Goal: Information Seeking & Learning: Compare options

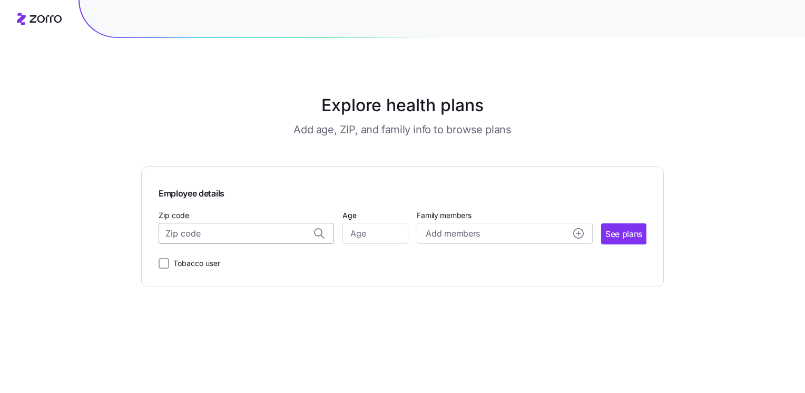
click at [234, 238] on input "Zip code" at bounding box center [246, 233] width 175 height 21
type input "18201"
click at [370, 234] on input "Age" at bounding box center [375, 233] width 66 height 21
type input "65"
click at [203, 230] on input "Zip code" at bounding box center [246, 233] width 175 height 21
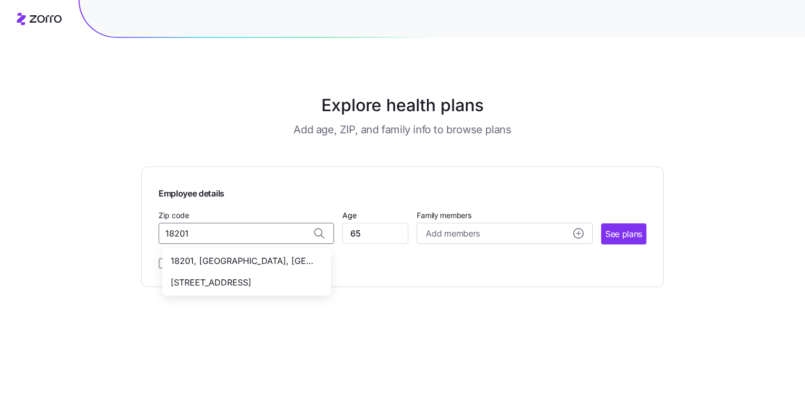
click at [210, 284] on span "[STREET_ADDRESS]" at bounding box center [244, 282] width 147 height 13
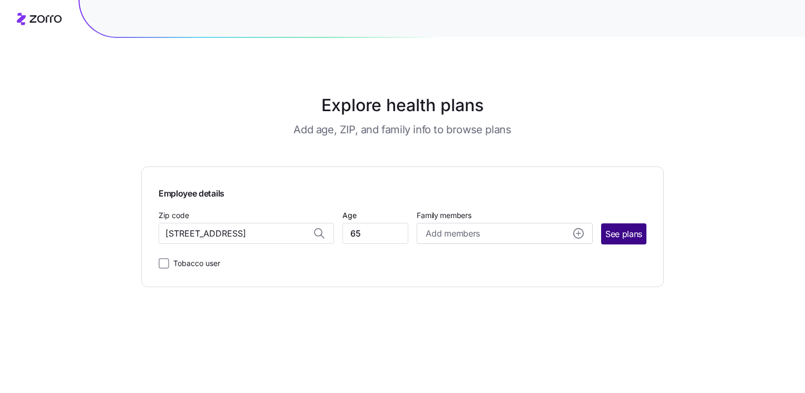
type input "[STREET_ADDRESS]"
click at [621, 231] on span "See plans" at bounding box center [623, 234] width 37 height 13
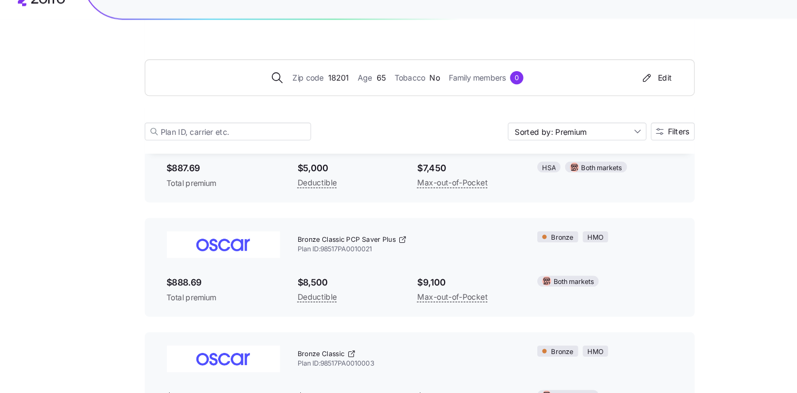
scroll to position [662, 0]
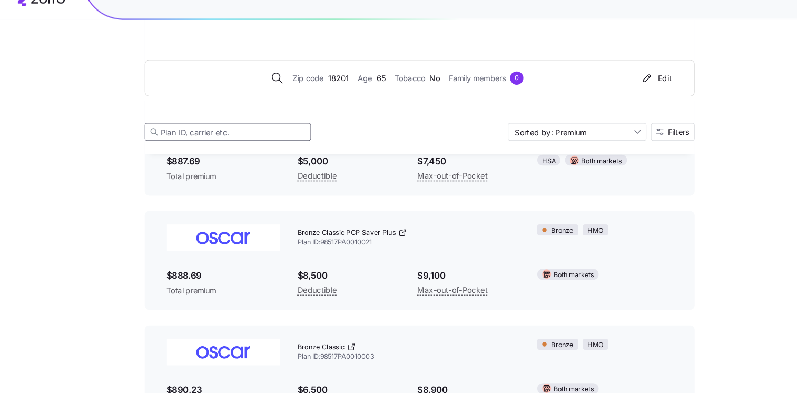
click at [226, 141] on input at bounding box center [216, 144] width 158 height 17
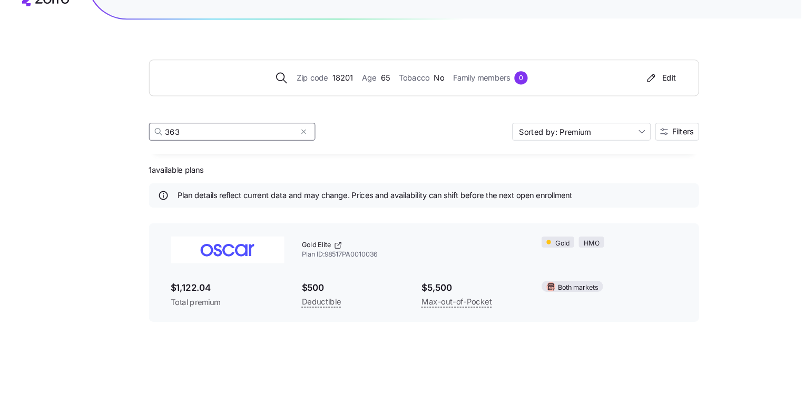
scroll to position [0, 0]
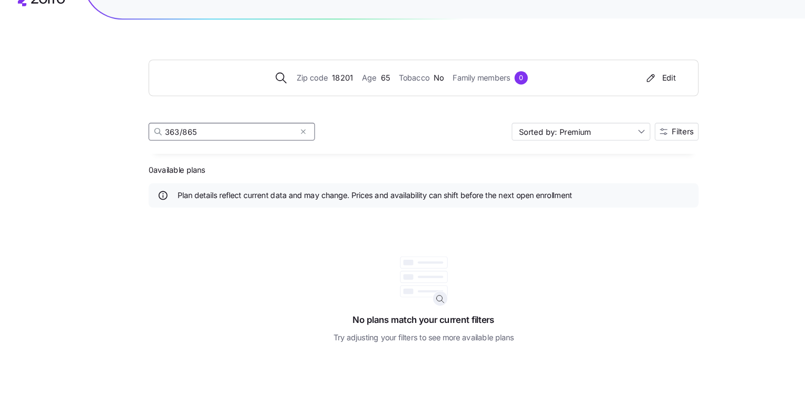
type input "363/865"
click at [355, 142] on div "363/865 Sorted by: Premium Filters" at bounding box center [402, 144] width 522 height 17
click at [150, 145] on icon at bounding box center [149, 143] width 5 height 5
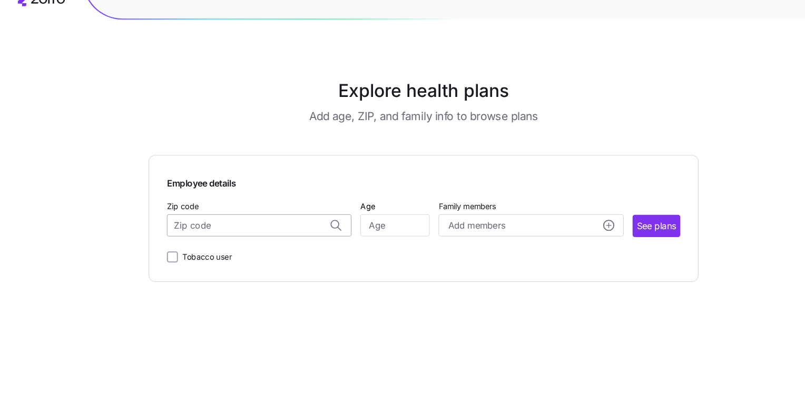
click at [256, 233] on input "Zip code" at bounding box center [246, 233] width 175 height 21
click at [246, 283] on span "[STREET_ADDRESS]" at bounding box center [244, 282] width 147 height 13
type input "[STREET_ADDRESS]"
click at [379, 235] on input "Age" at bounding box center [375, 233] width 66 height 21
type input "65"
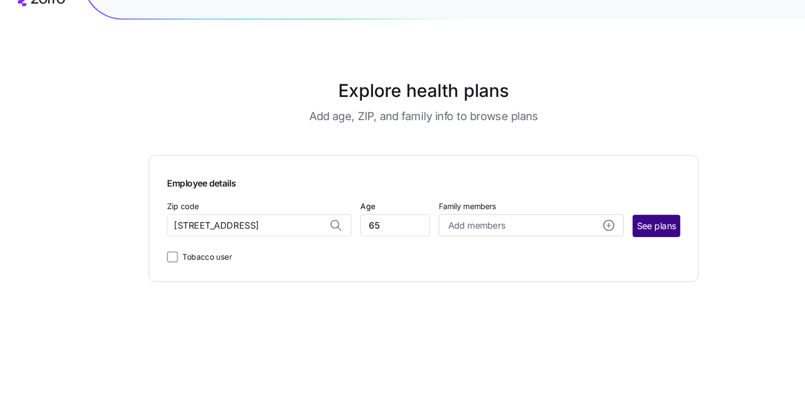
click at [629, 232] on span "See plans" at bounding box center [623, 234] width 37 height 13
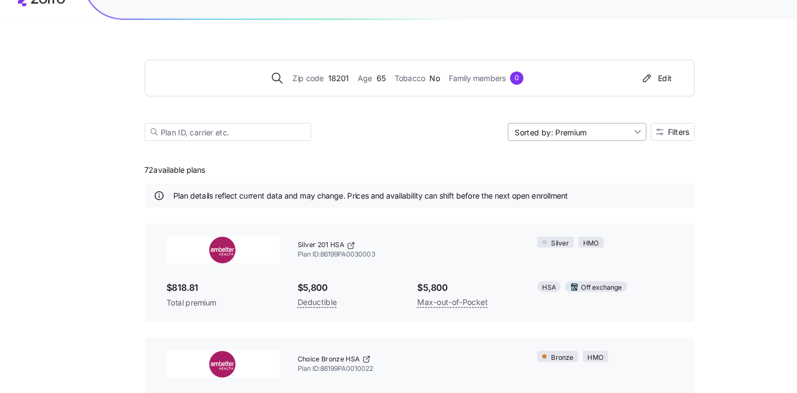
click at [604, 142] on input "Sorted by: Premium" at bounding box center [548, 144] width 132 height 17
click at [604, 142] on div "Sorted by: Premium" at bounding box center [548, 144] width 132 height 17
click at [214, 146] on input at bounding box center [216, 144] width 158 height 17
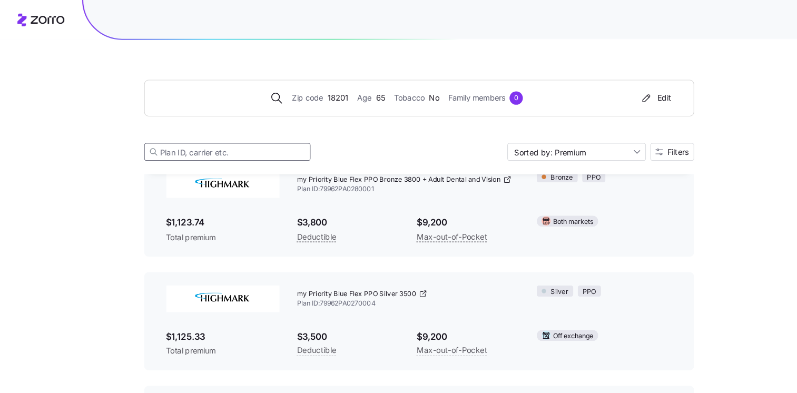
scroll to position [3356, 0]
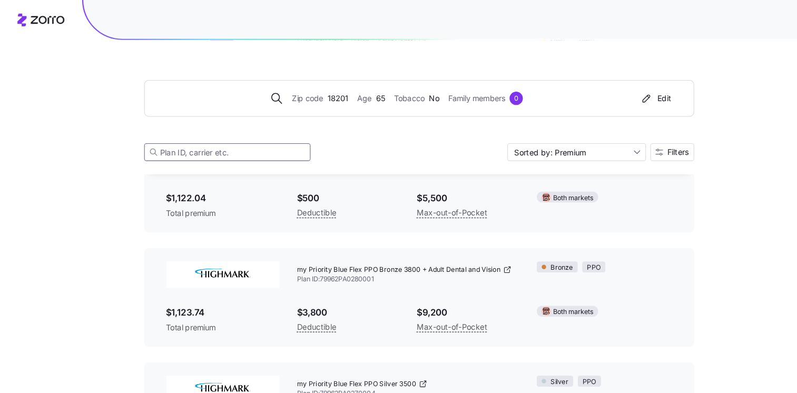
click at [212, 146] on input at bounding box center [216, 144] width 158 height 17
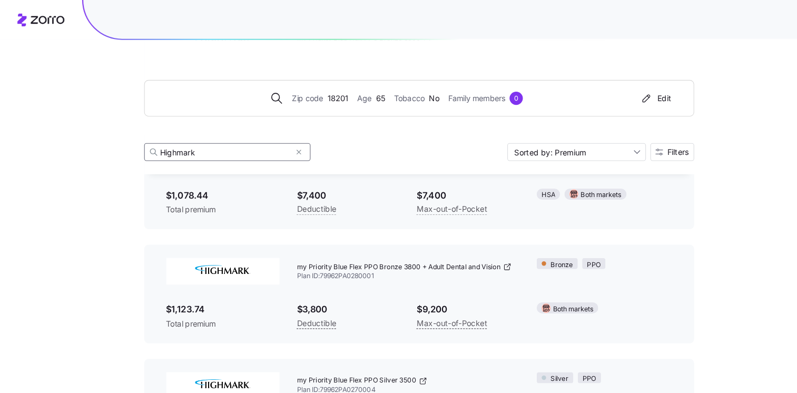
scroll to position [0, 0]
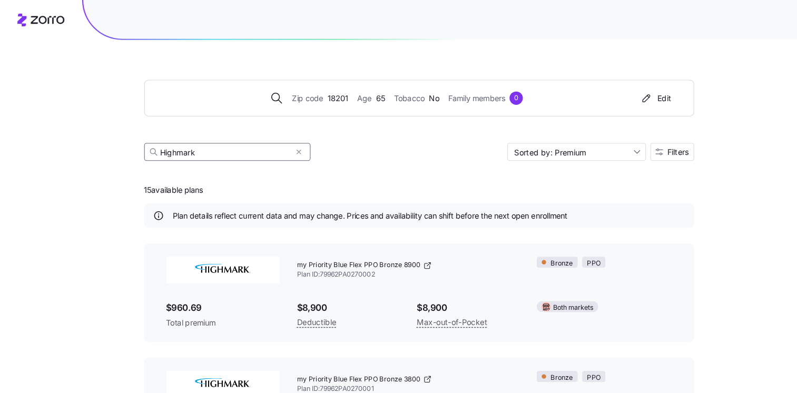
type input "Highmark"
click at [142, 146] on icon at bounding box center [146, 144] width 8 height 8
click at [147, 145] on icon at bounding box center [146, 144] width 8 height 8
click at [144, 144] on icon at bounding box center [146, 144] width 8 height 8
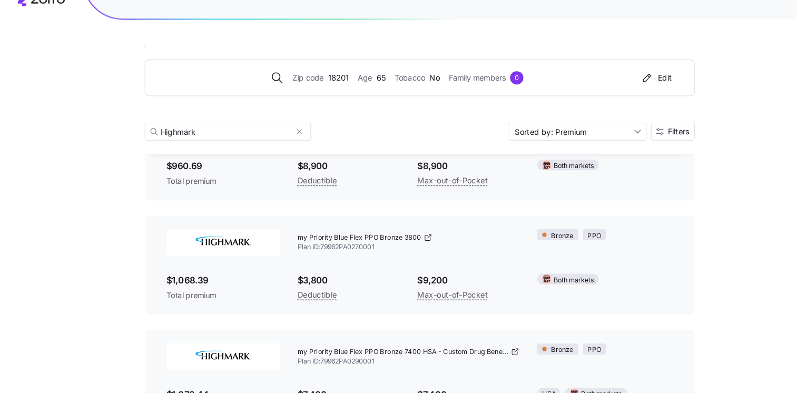
scroll to position [116, 0]
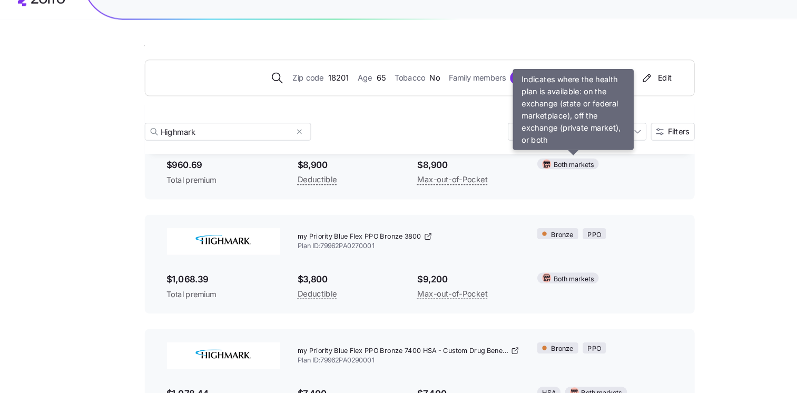
click at [538, 174] on span "Both markets" at bounding box center [545, 176] width 38 height 10
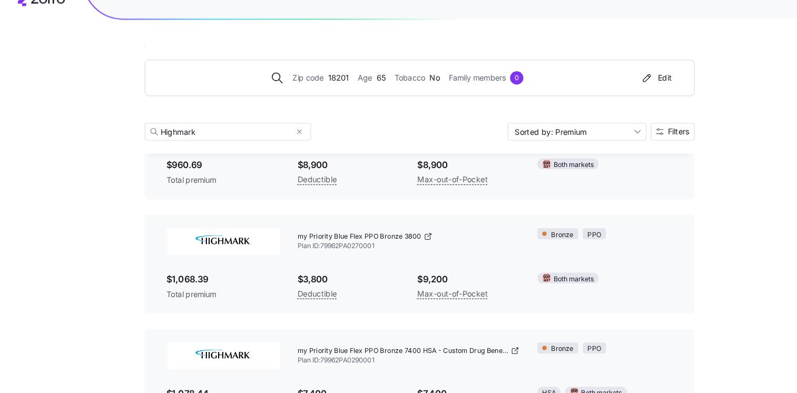
click at [538, 174] on span "Both markets" at bounding box center [545, 176] width 38 height 10
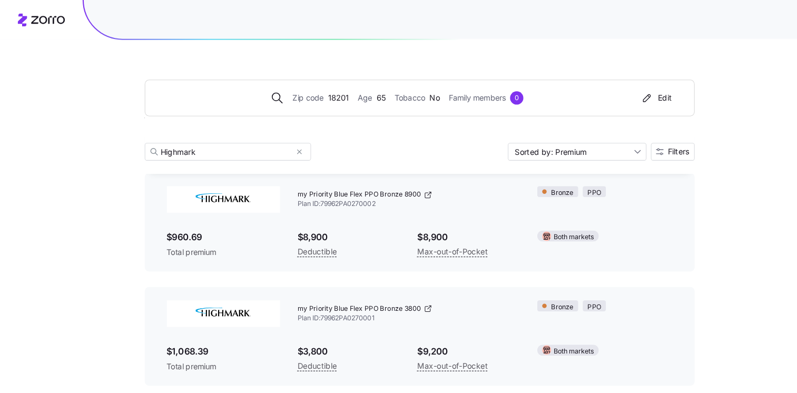
scroll to position [0, 0]
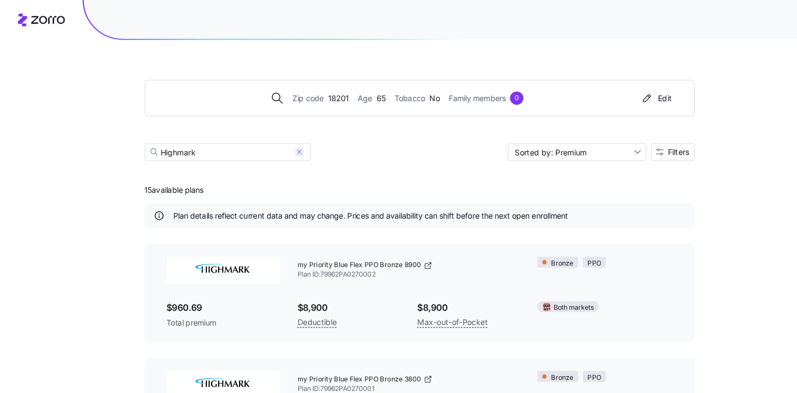
click at [283, 144] on icon "button" at bounding box center [284, 144] width 7 height 13
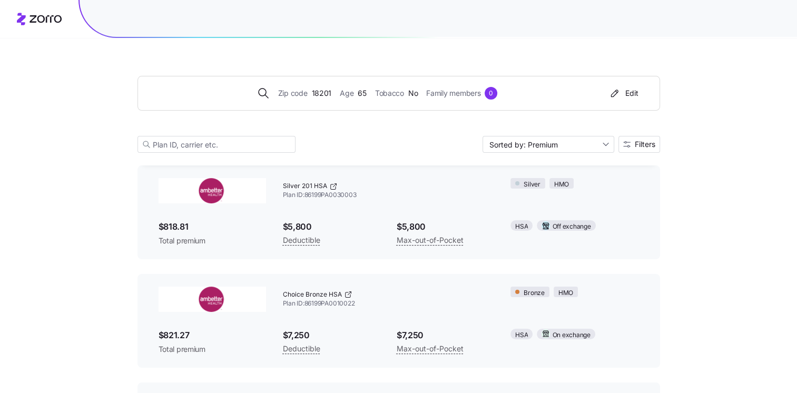
scroll to position [65, 0]
click at [215, 191] on img at bounding box center [212, 191] width 107 height 25
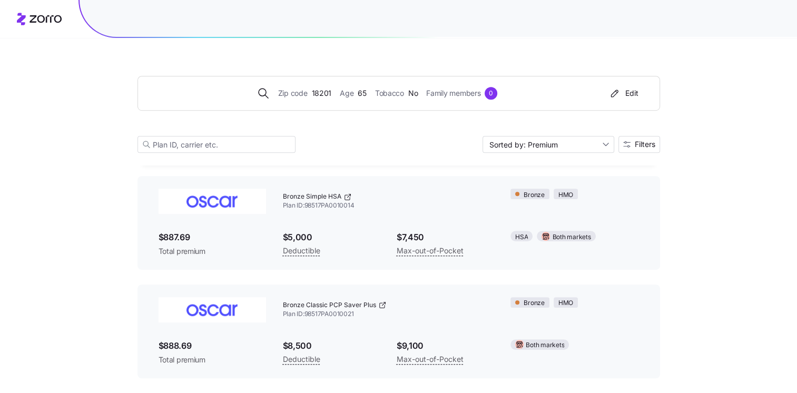
scroll to position [600, 0]
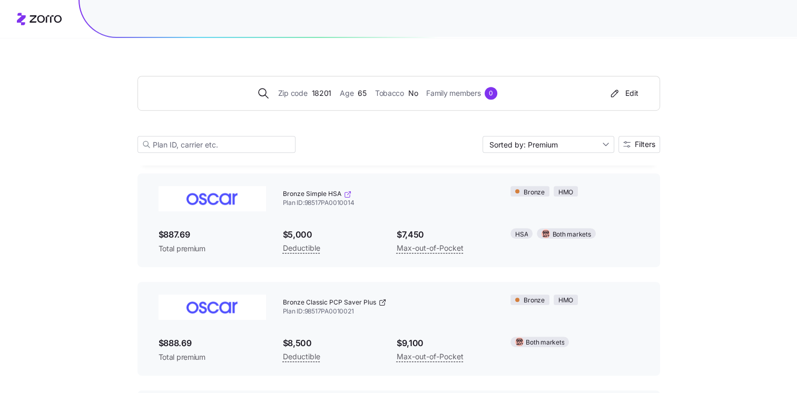
click at [345, 193] on icon at bounding box center [347, 194] width 8 height 8
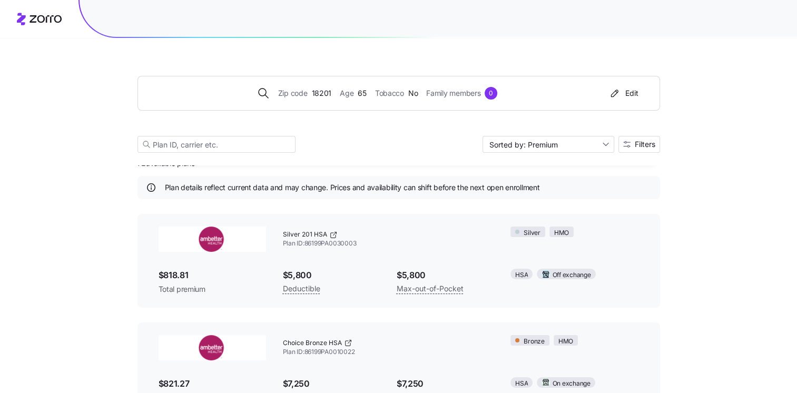
scroll to position [0, 0]
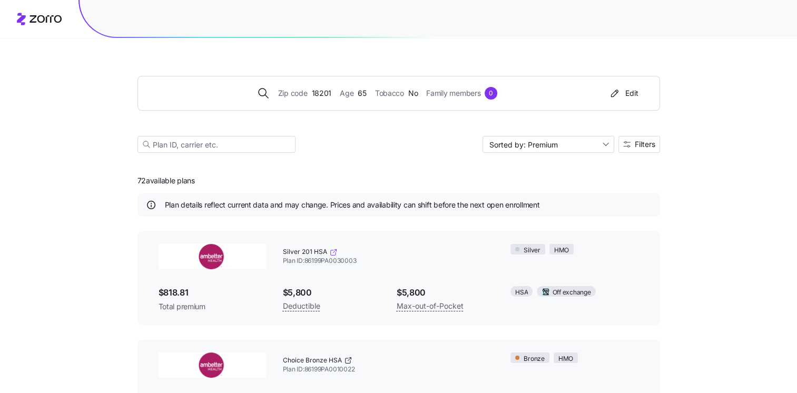
click at [331, 253] on icon at bounding box center [333, 252] width 8 height 8
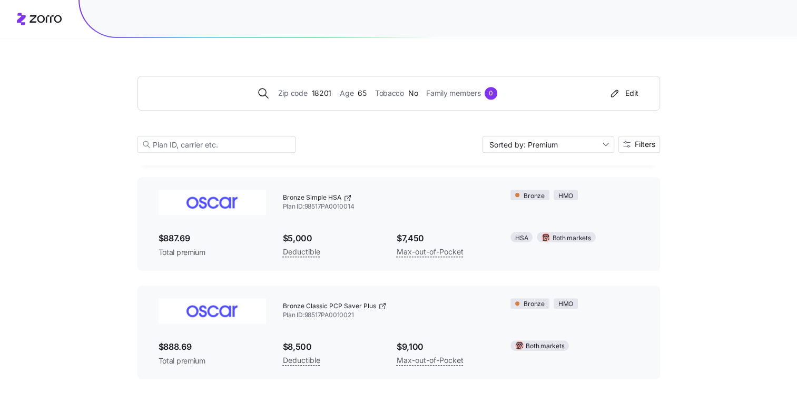
scroll to position [601, 0]
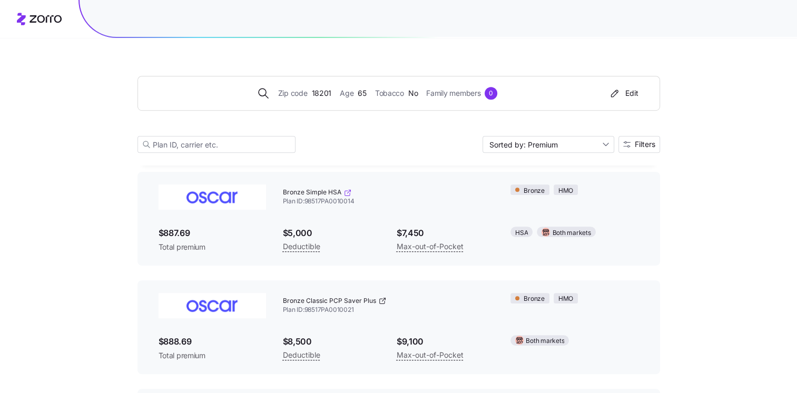
click at [346, 192] on icon at bounding box center [347, 193] width 8 height 8
